Goal: Task Accomplishment & Management: Manage account settings

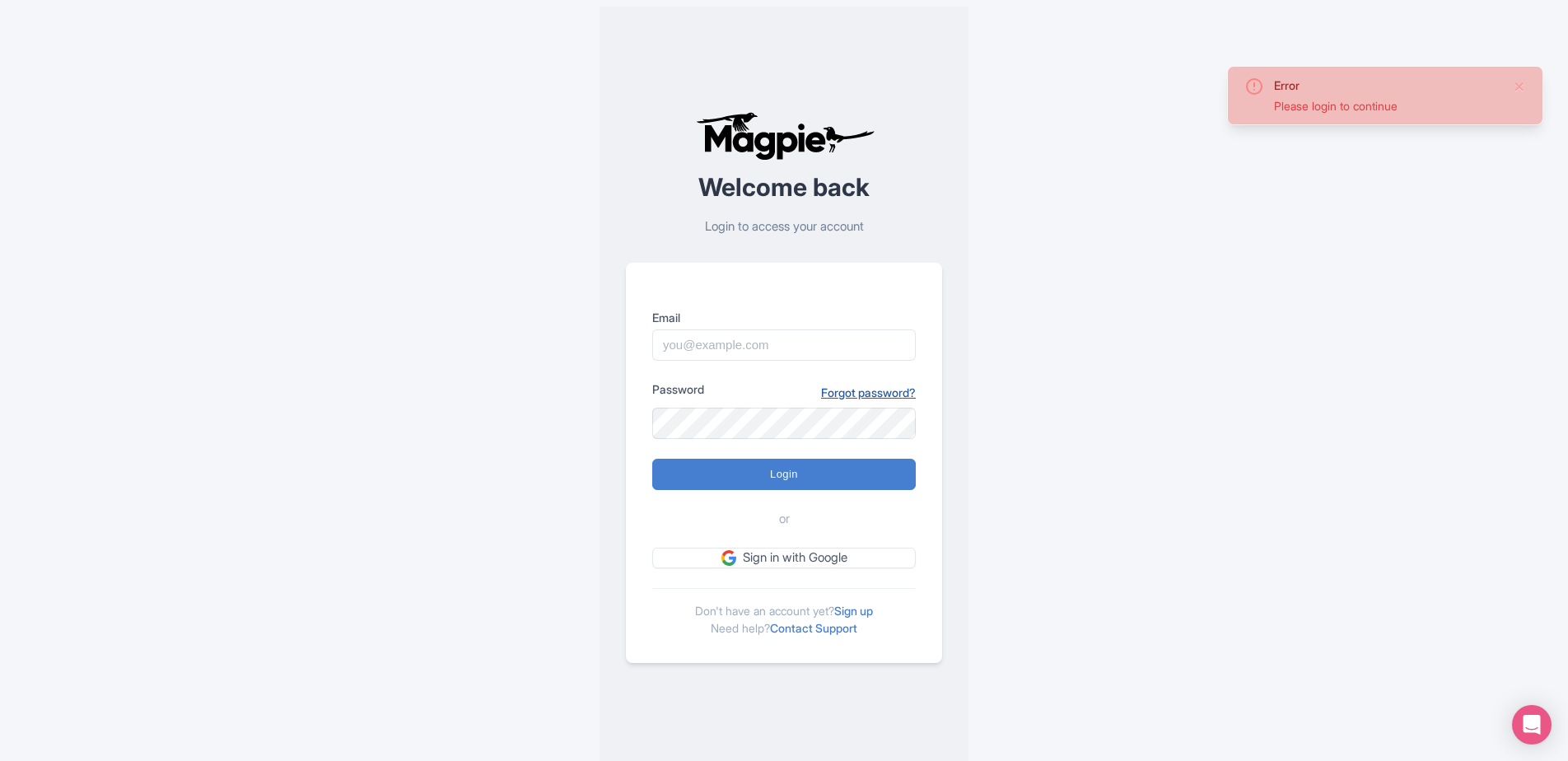
type input "tonyw@bigbustours.com"
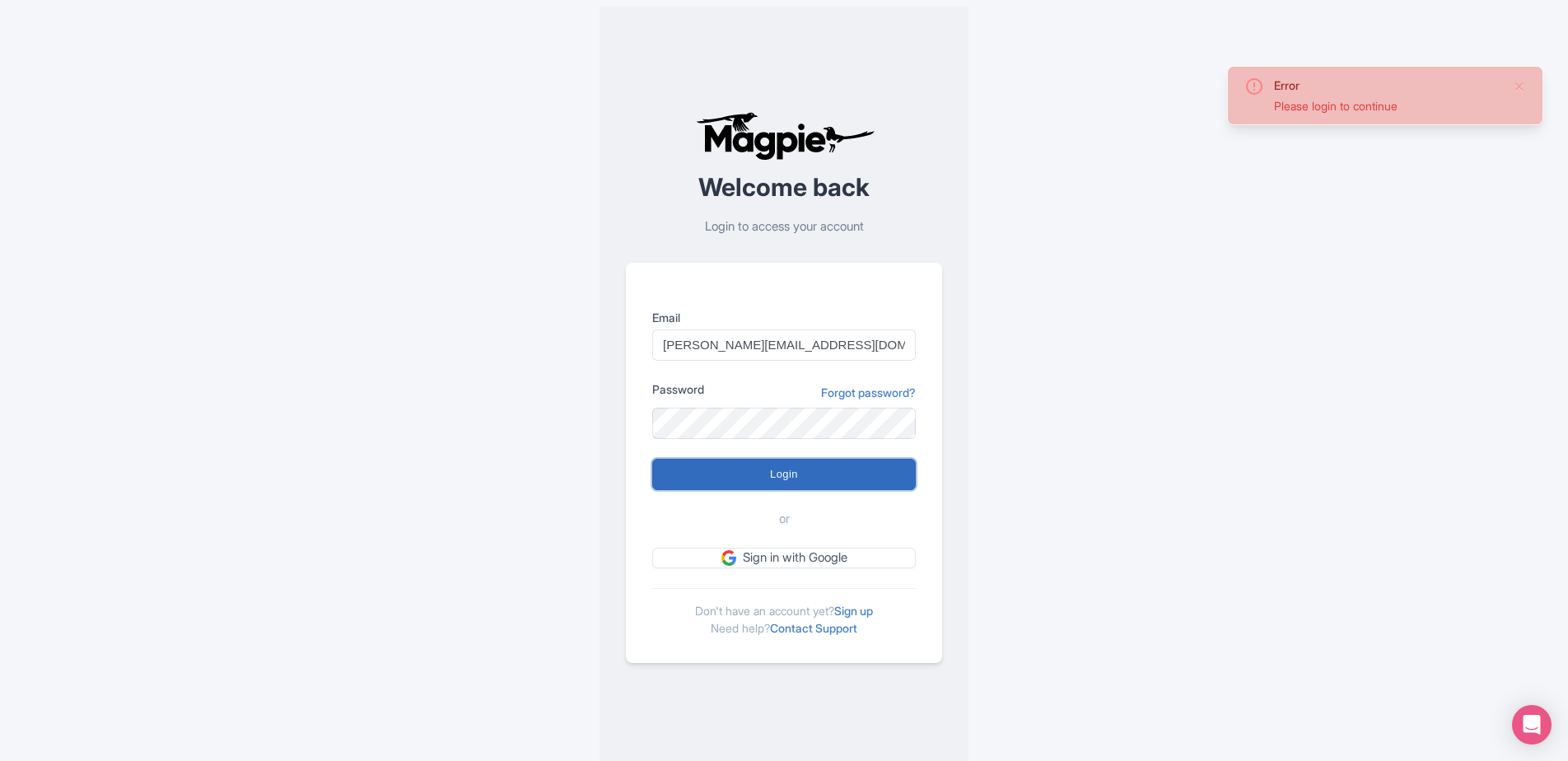
click at [810, 470] on input "Login" at bounding box center [783, 474] width 264 height 31
type input "Logging in..."
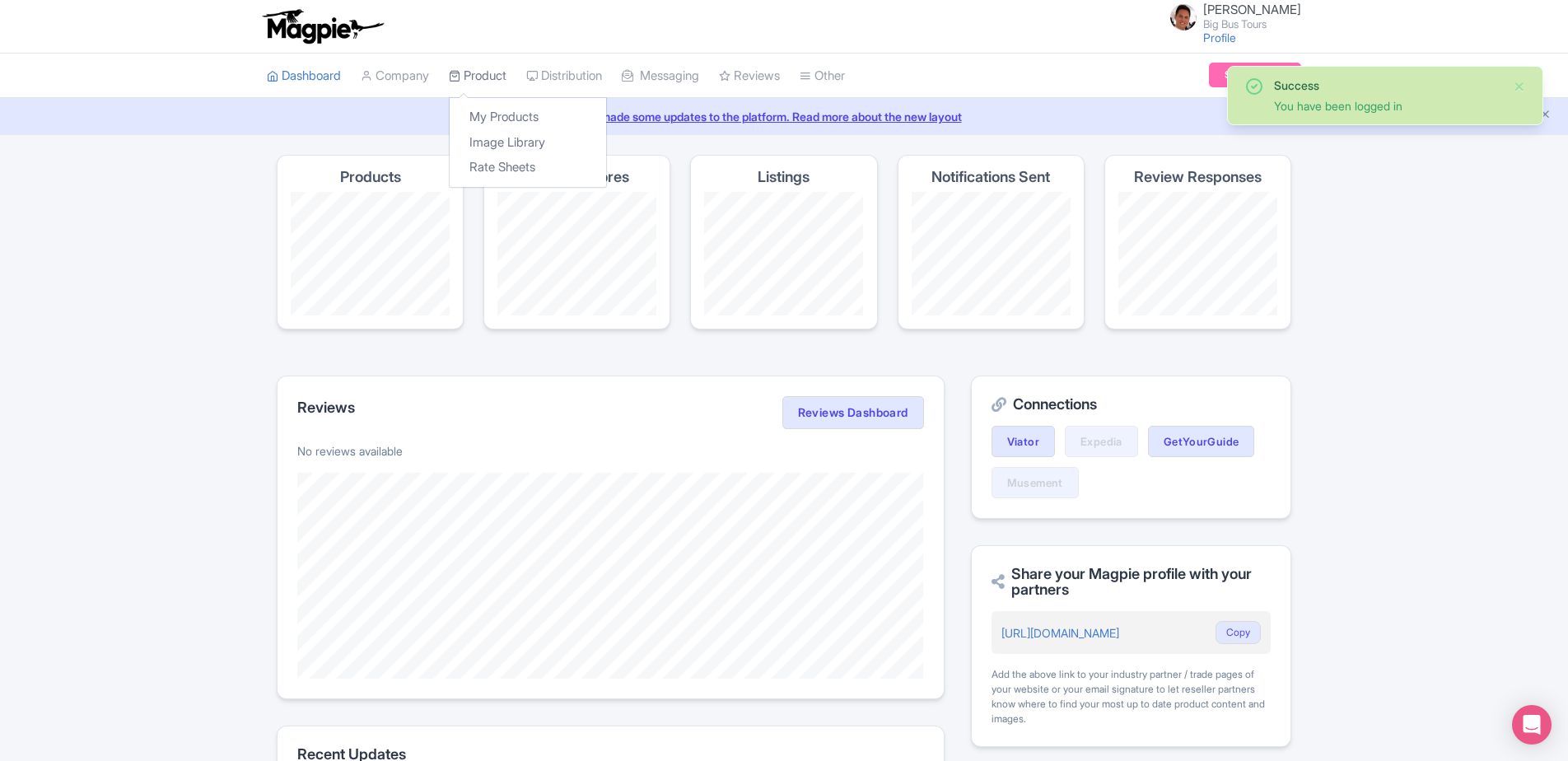
click at [506, 81] on link "Product" at bounding box center [477, 76] width 57 height 45
click at [487, 118] on link "My Products" at bounding box center [527, 117] width 157 height 25
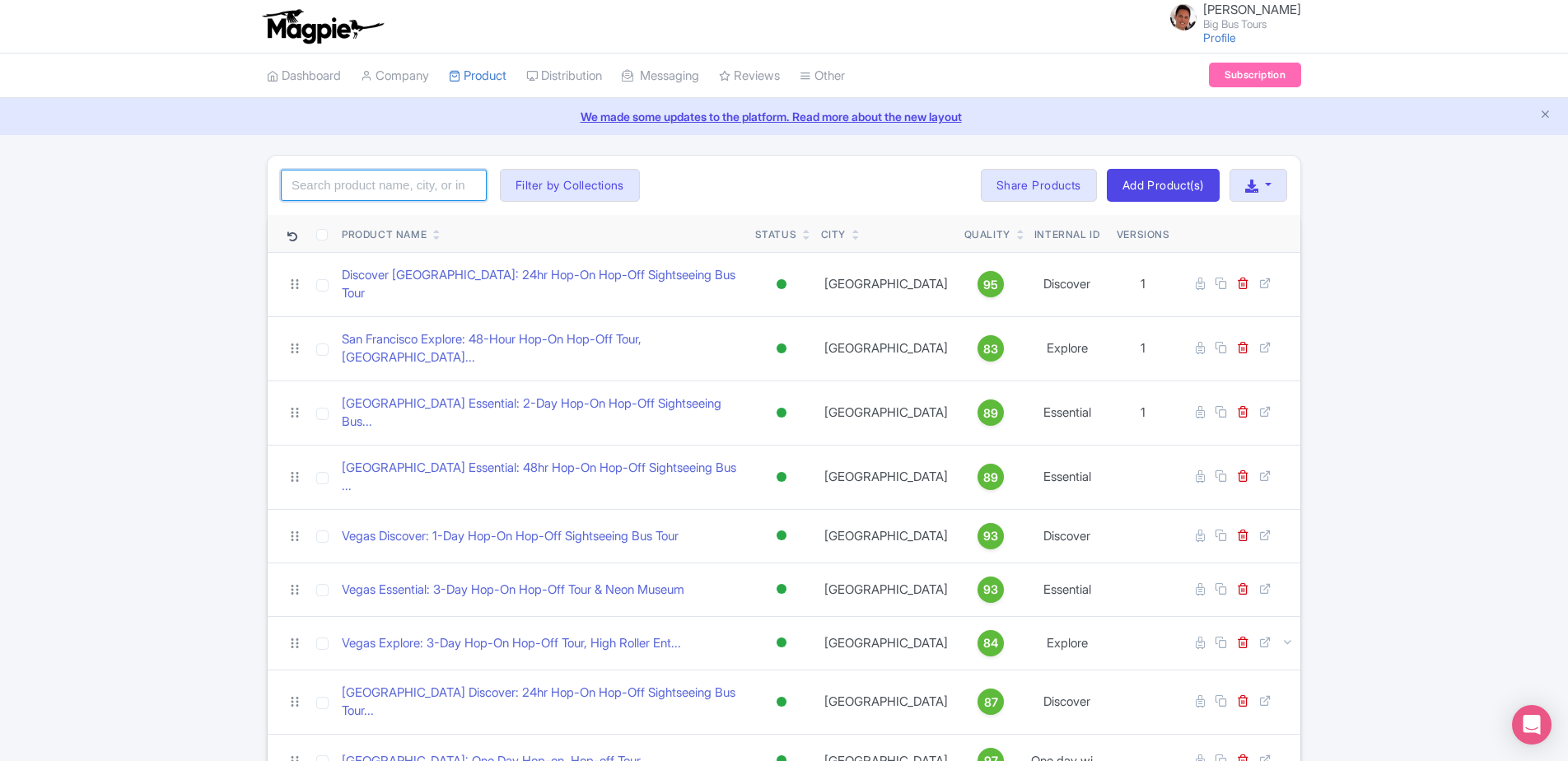
click at [364, 192] on input "search" at bounding box center [384, 185] width 206 height 31
type input "wine"
click button "Search" at bounding box center [0, 0] width 0 height 0
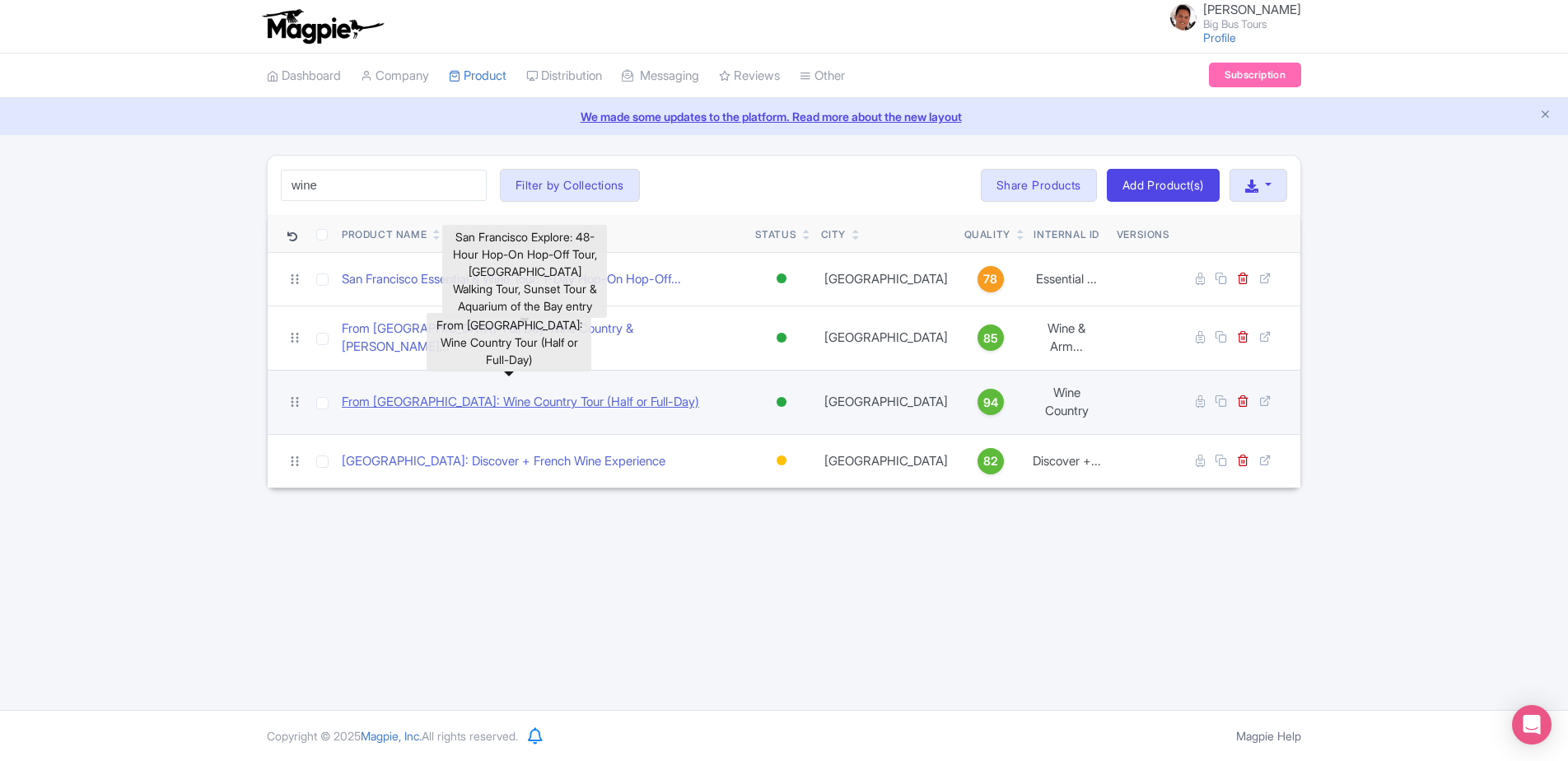
click at [596, 393] on link "From [GEOGRAPHIC_DATA]: Wine Country Tour (Half or Full-Day)" at bounding box center [520, 403] width 357 height 19
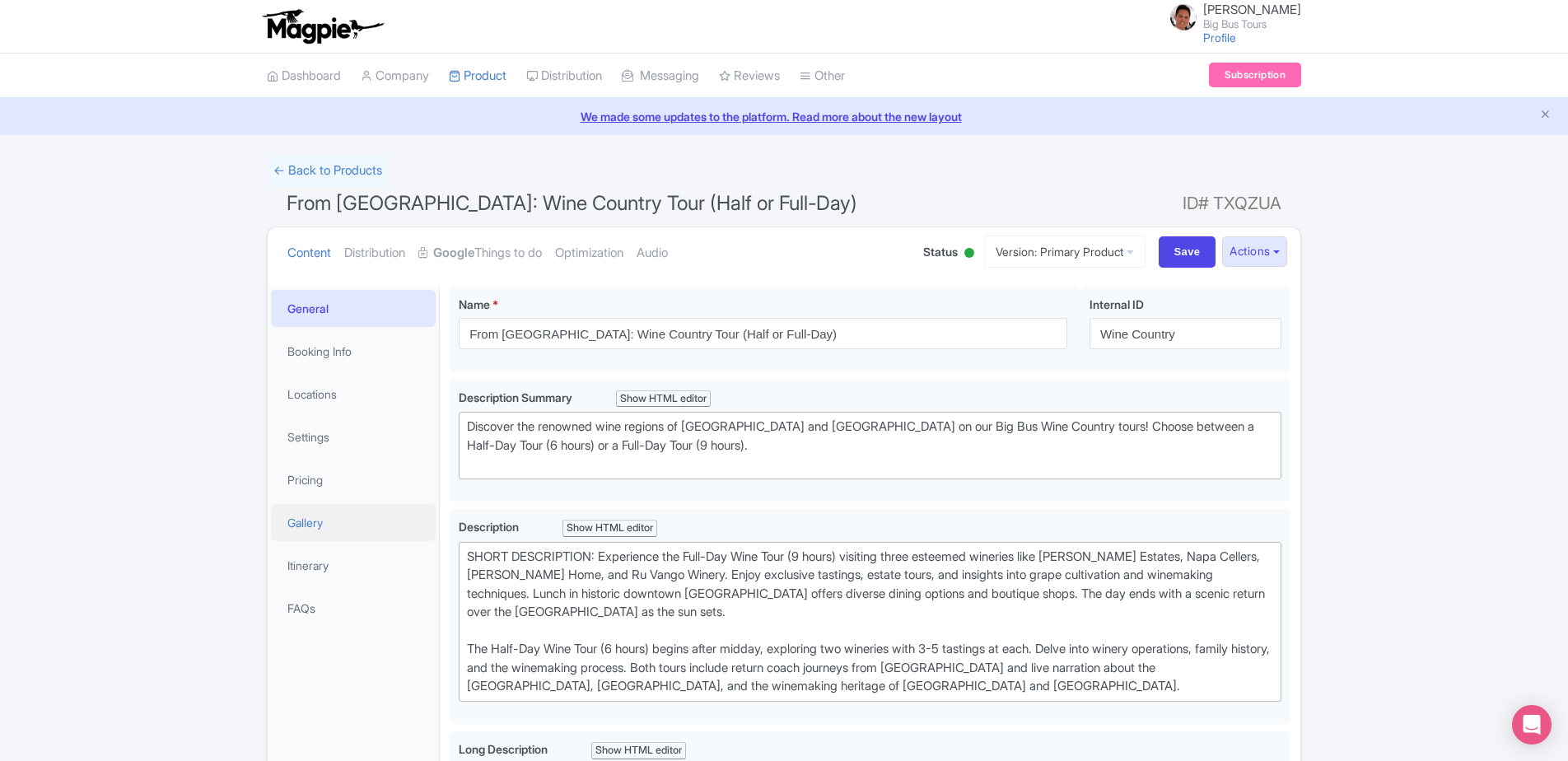
click at [349, 538] on link "Gallery" at bounding box center [354, 523] width 165 height 38
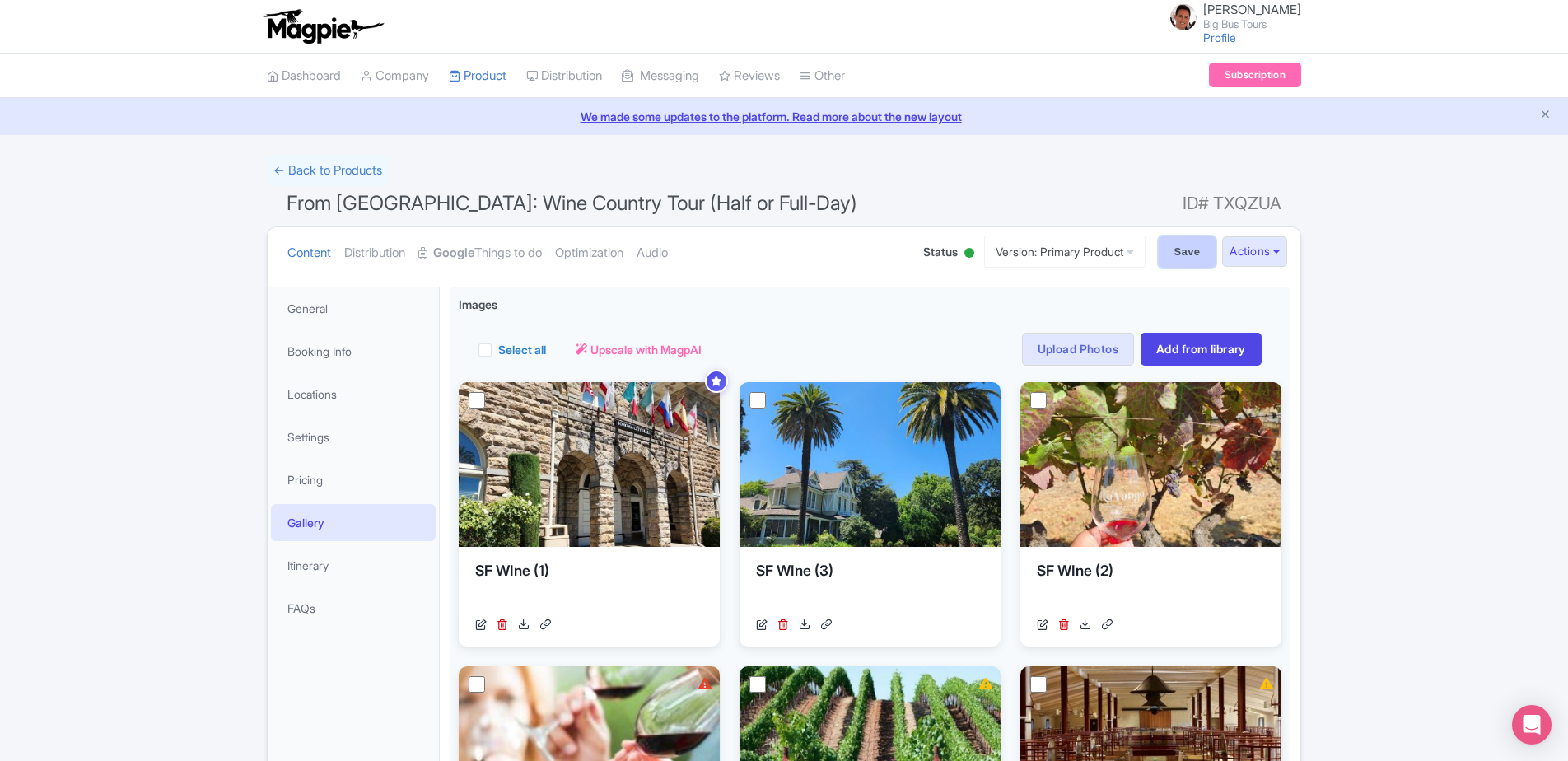
click at [1185, 264] on input "Save" at bounding box center [1187, 251] width 57 height 31
type input "Saving..."
click at [1275, 253] on button "Actions" at bounding box center [1254, 251] width 65 height 30
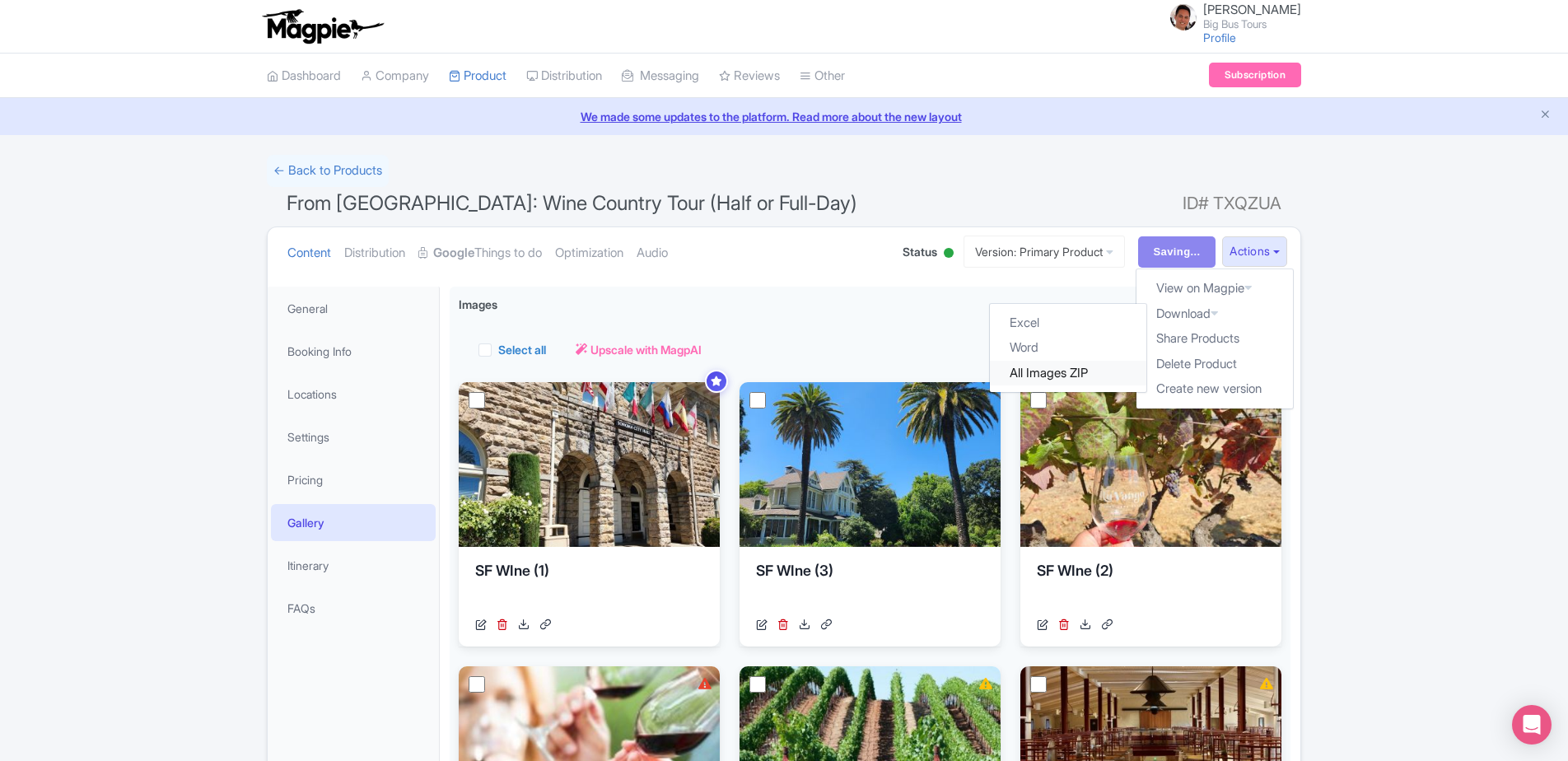
click at [1043, 373] on link "All Images ZIP" at bounding box center [1068, 373] width 157 height 25
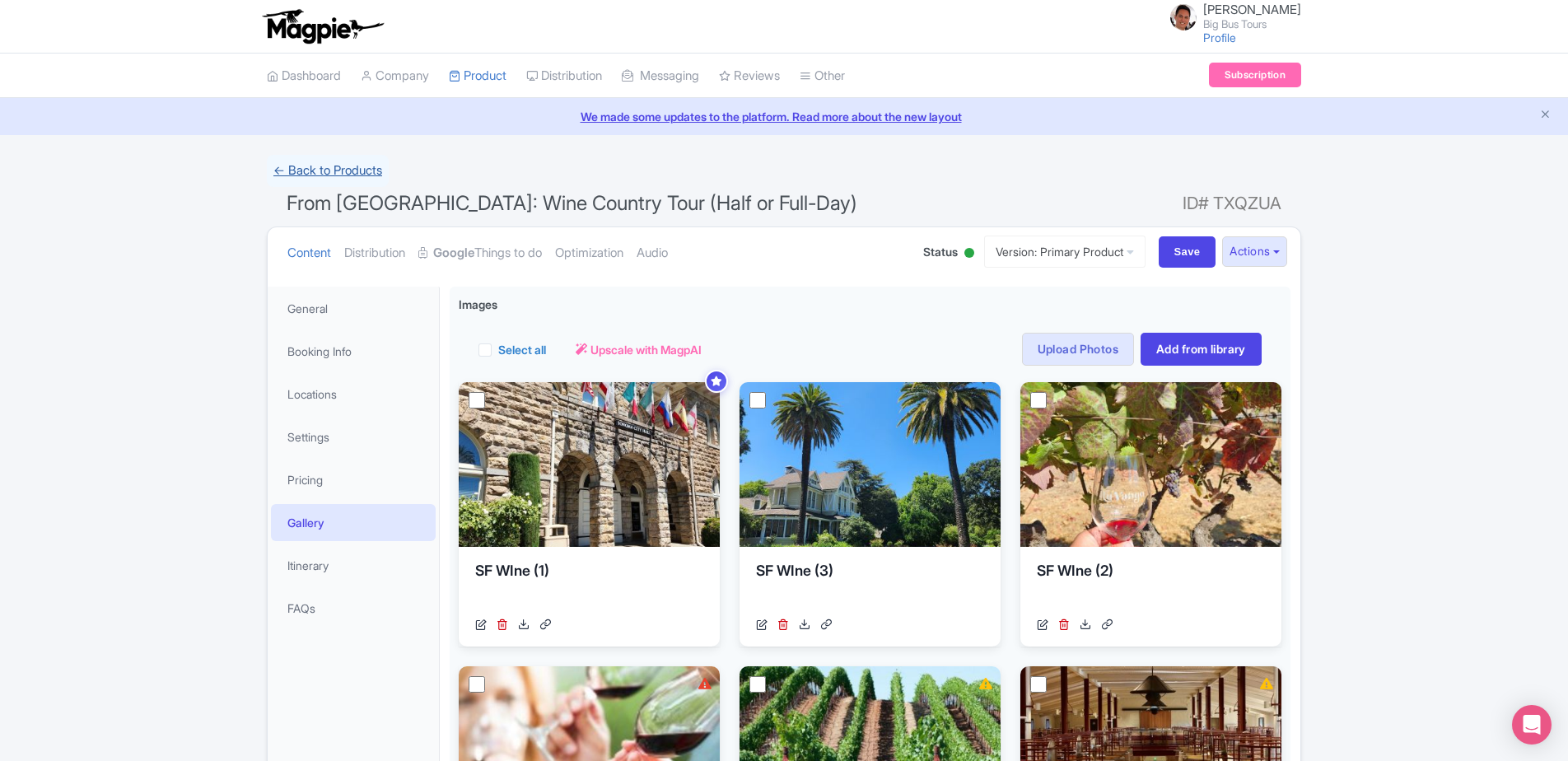
click at [350, 175] on link "← Back to Products" at bounding box center [328, 171] width 122 height 32
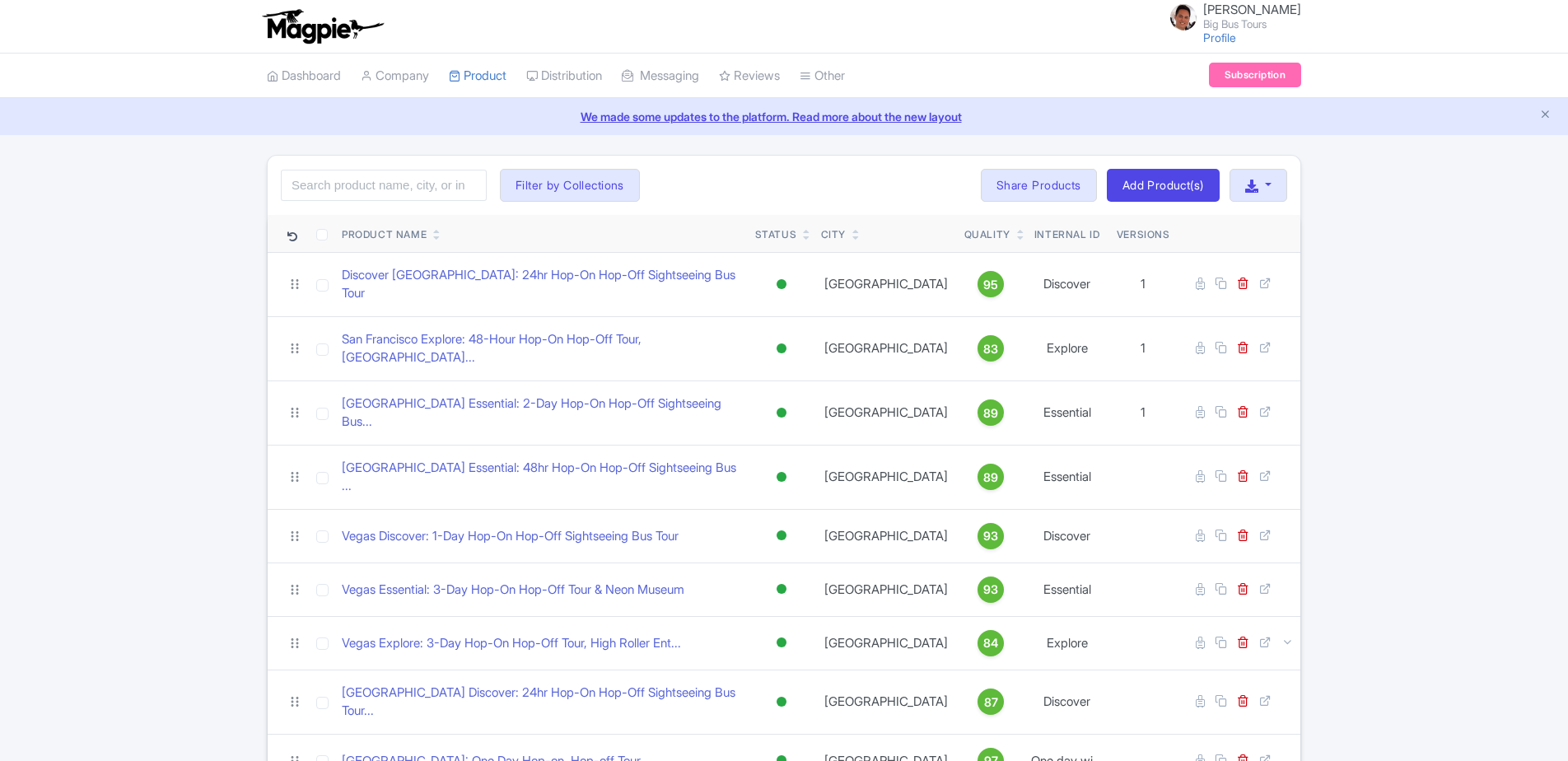
click at [346, 175] on input "search" at bounding box center [384, 185] width 206 height 31
type input "coastal"
click button "Search" at bounding box center [0, 0] width 0 height 0
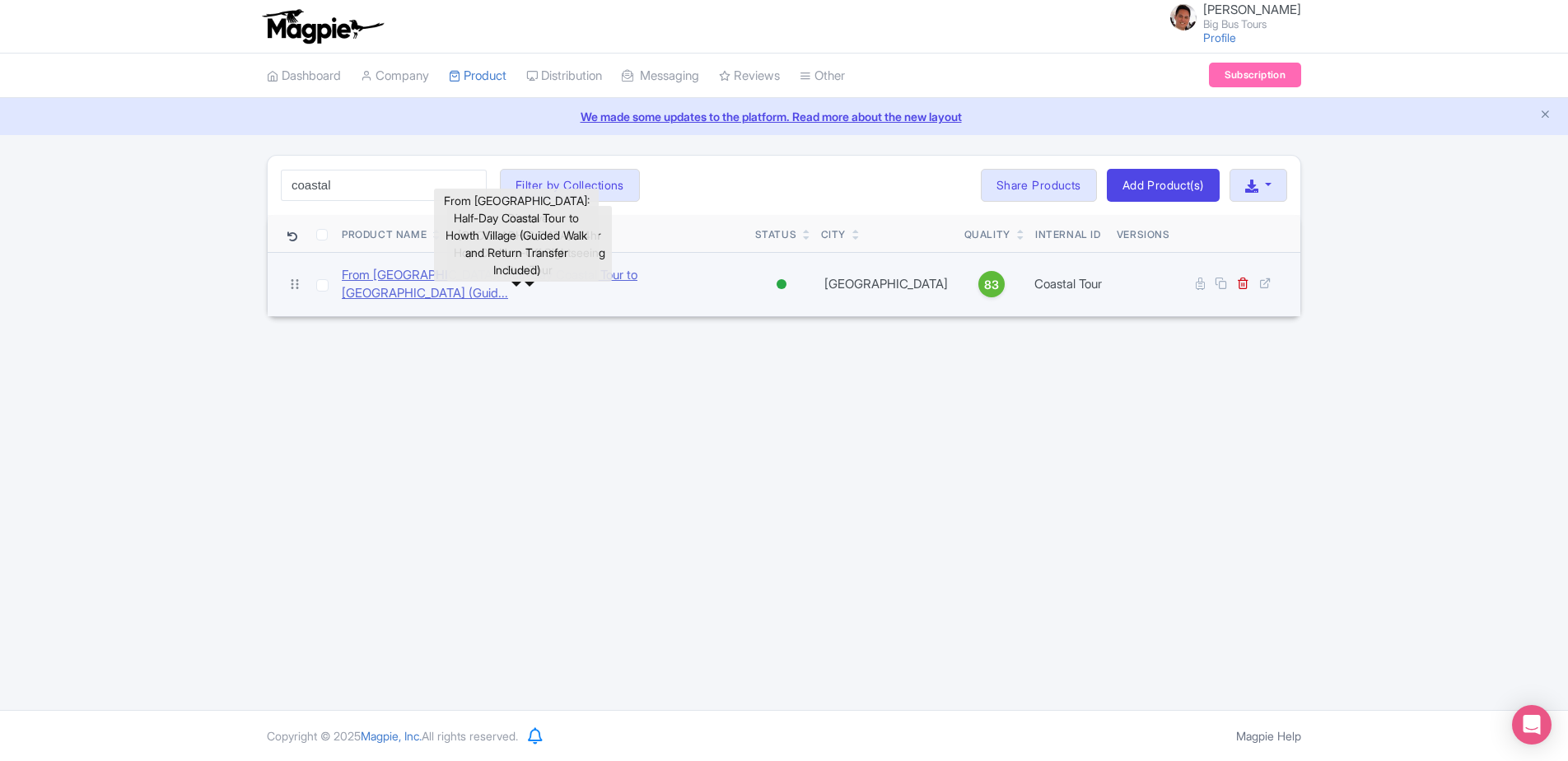
click at [415, 281] on link "From Dublin: Half-Day Coastal Tour to Howth Village (Guid..." at bounding box center [541, 285] width 400 height 38
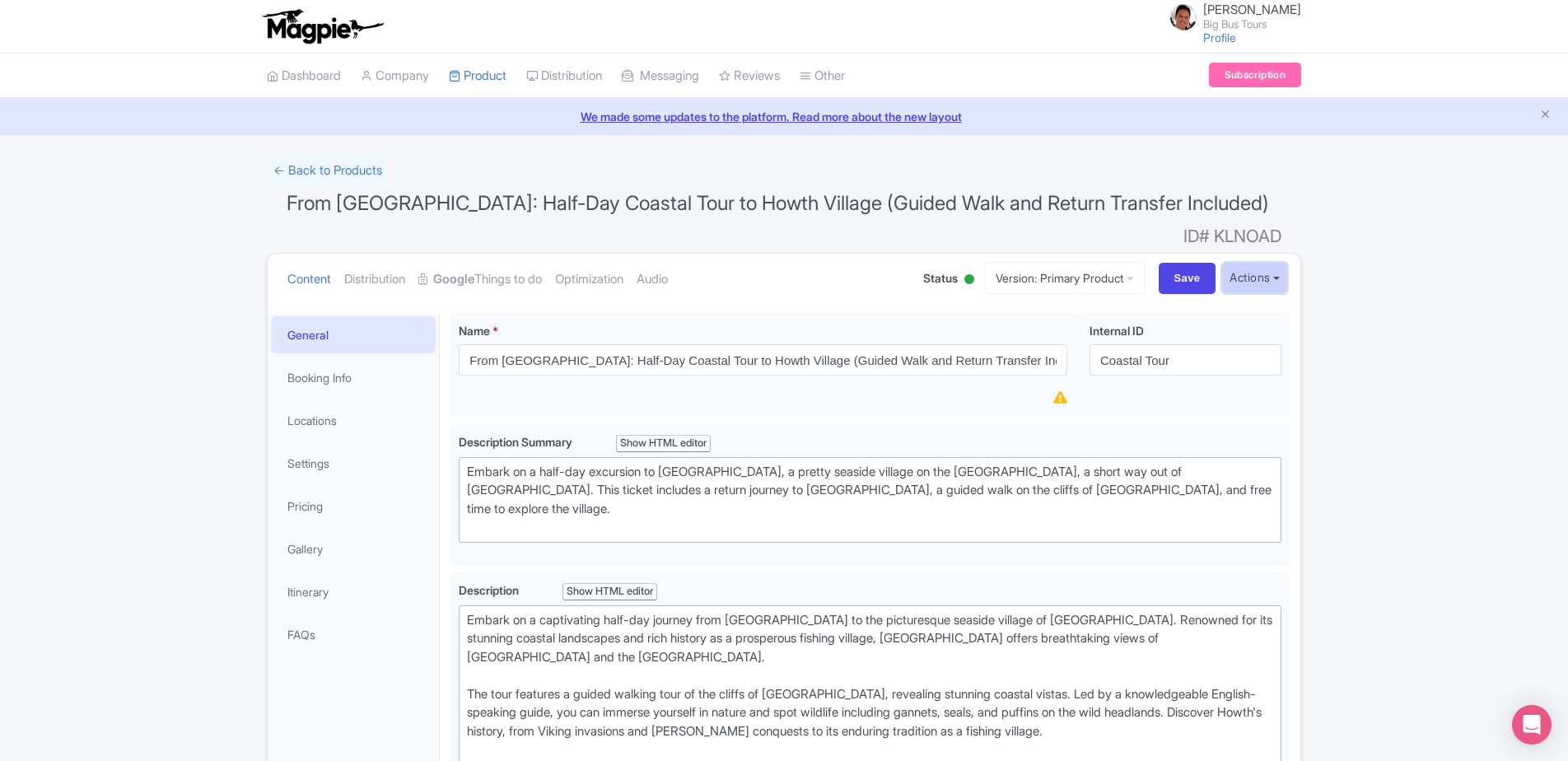
click at [1255, 263] on button "Actions" at bounding box center [1254, 278] width 65 height 30
click at [1061, 337] on link "Industry Partner View" at bounding box center [1069, 349] width 158 height 25
